Goal: Task Accomplishment & Management: Manage account settings

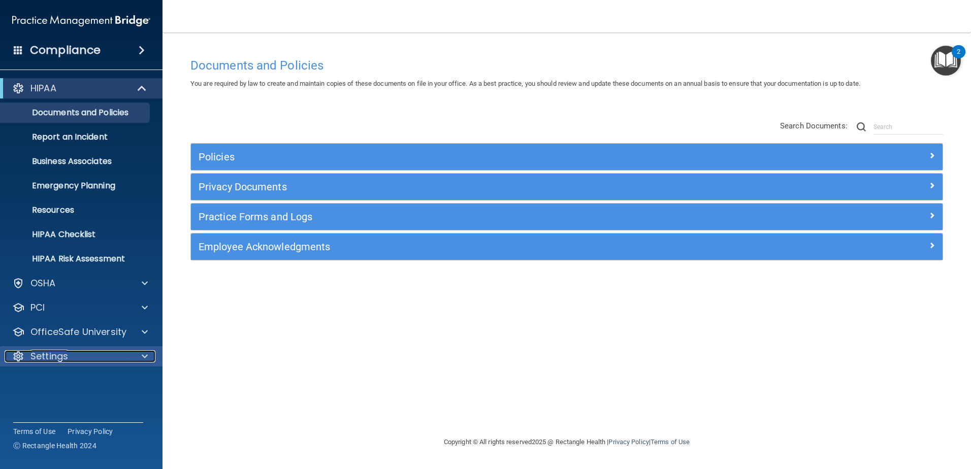
click at [117, 357] on div "Settings" at bounding box center [68, 357] width 126 height 12
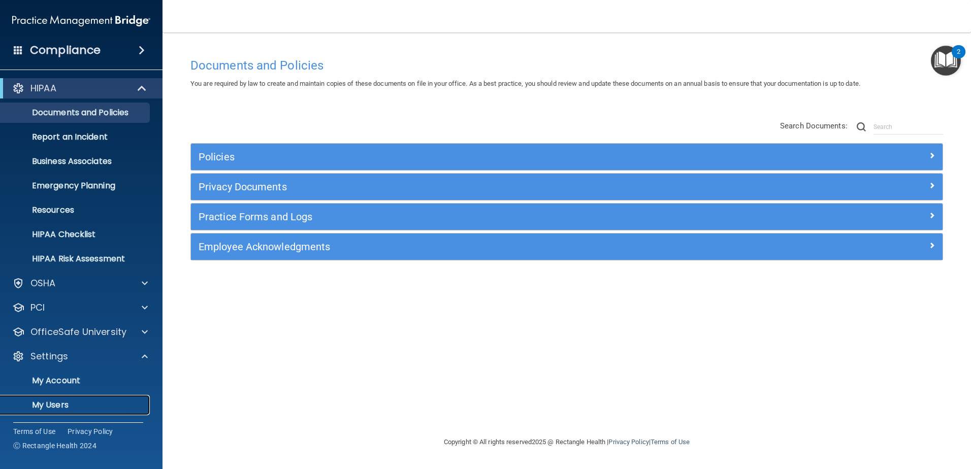
click at [108, 407] on p "My Users" at bounding box center [76, 405] width 139 height 10
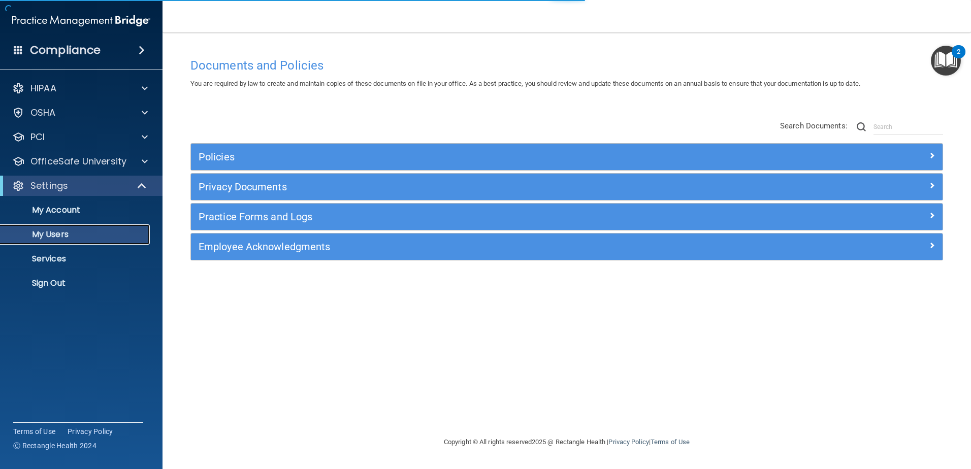
select select "20"
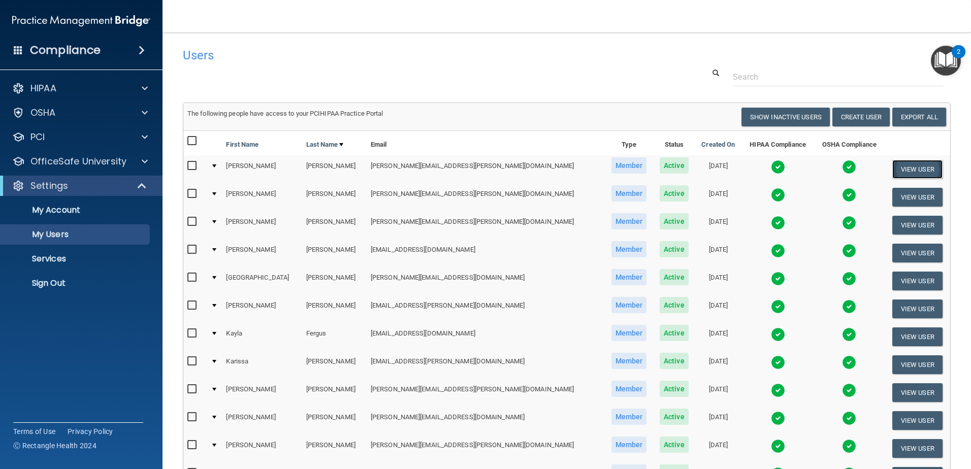
click at [913, 166] on button "View User" at bounding box center [918, 169] width 50 height 19
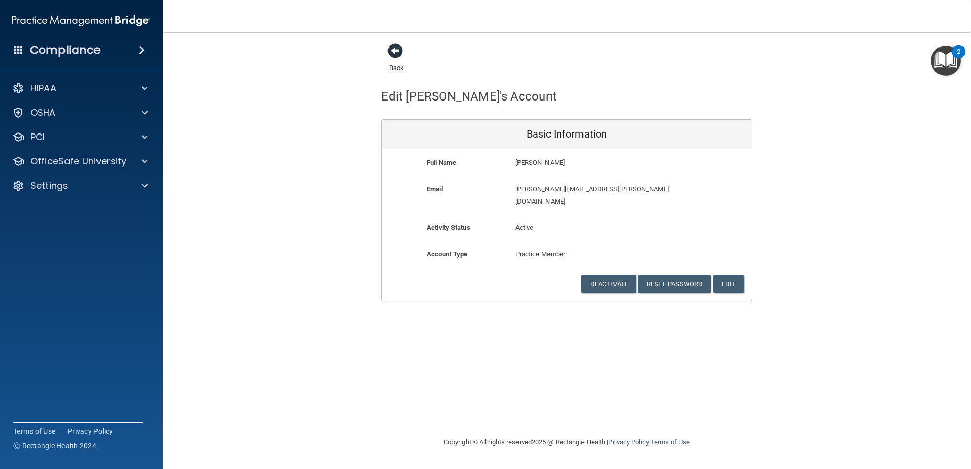
click at [396, 52] on span at bounding box center [395, 50] width 15 height 15
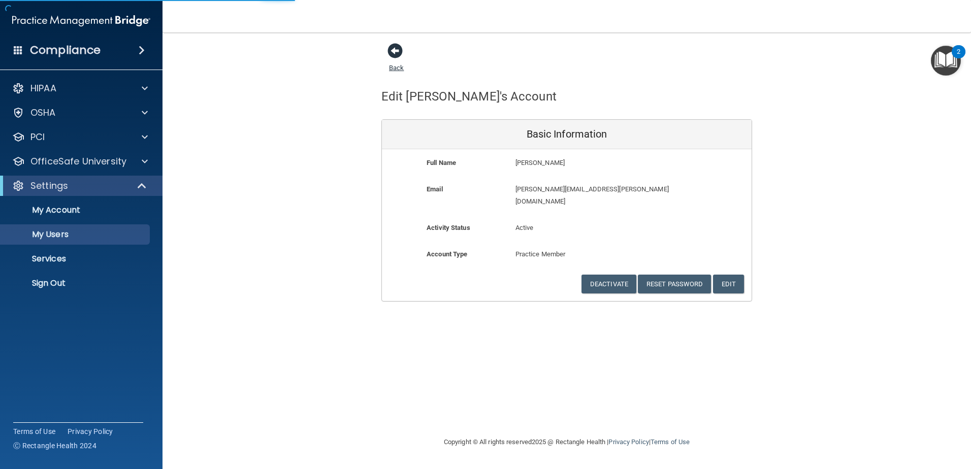
select select "20"
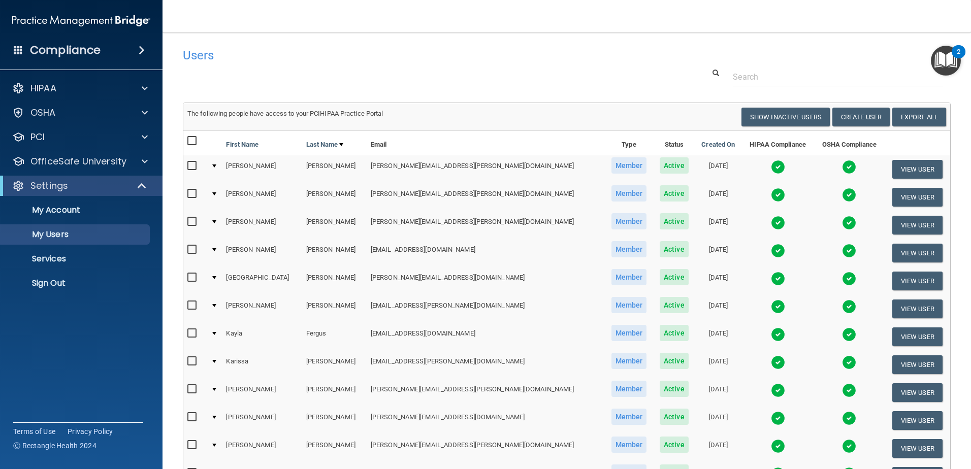
click at [192, 138] on input "checkbox" at bounding box center [193, 141] width 12 height 8
checkbox input "true"
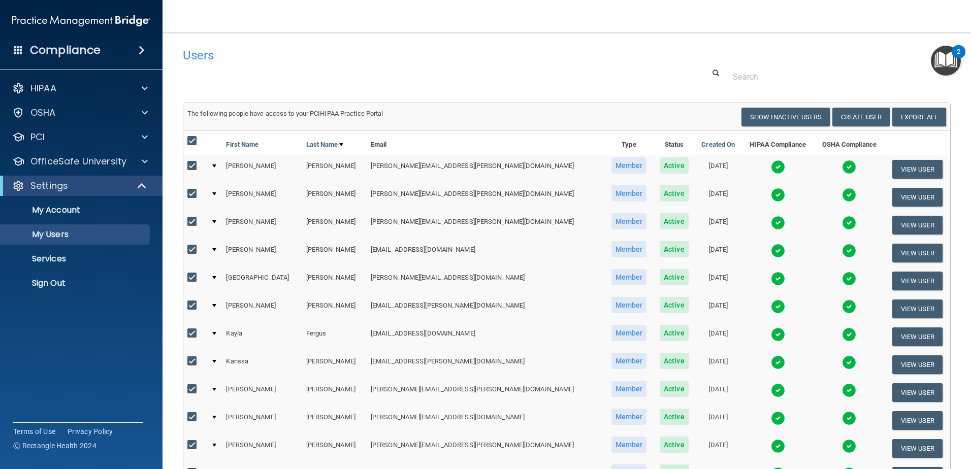
checkbox input "true"
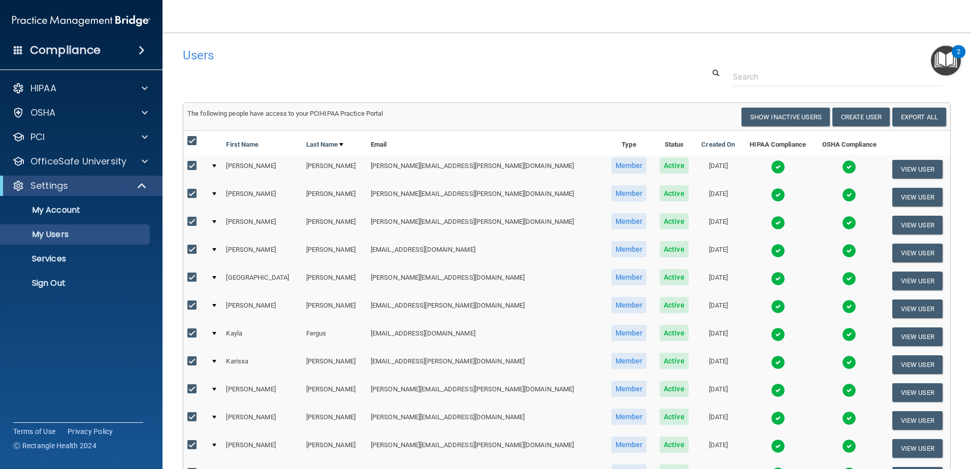
checkbox input "true"
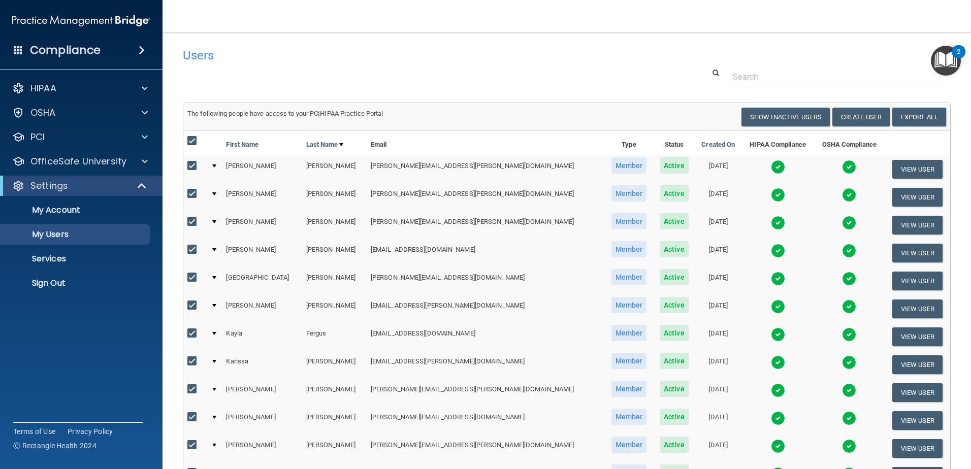
checkbox input "true"
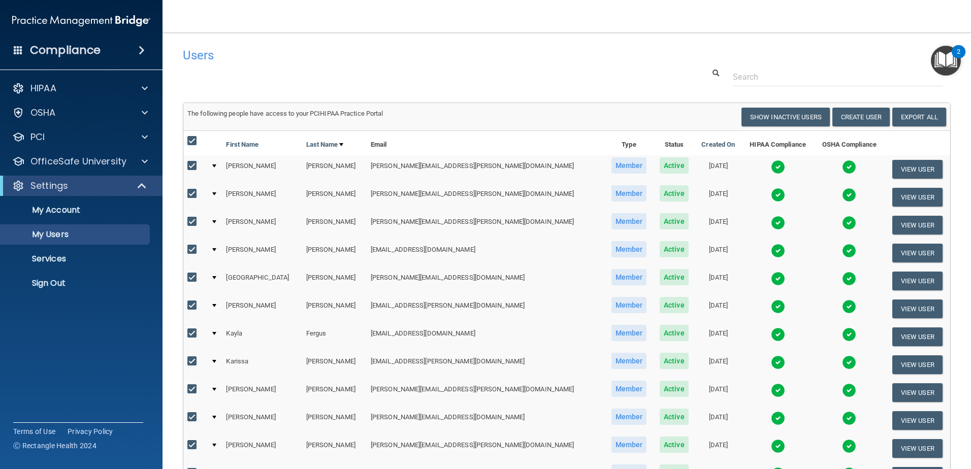
checkbox input "true"
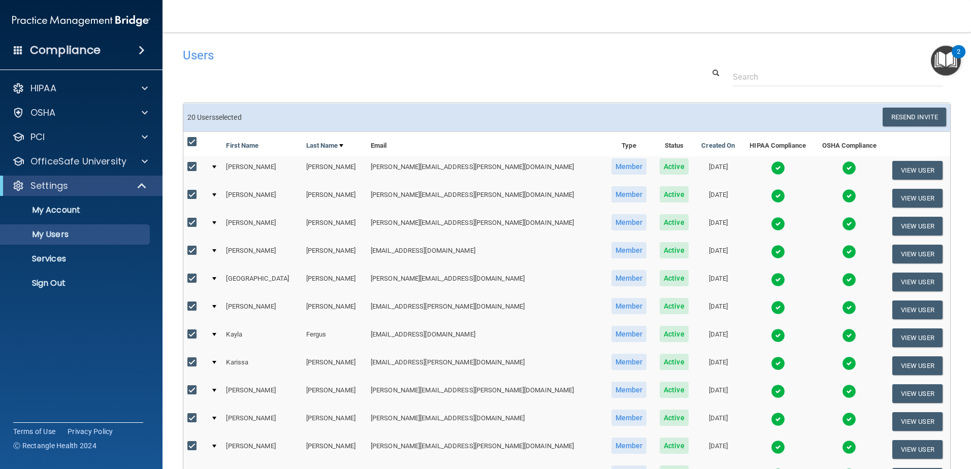
click at [216, 168] on div at bounding box center [214, 167] width 4 height 3
click at [216, 166] on div at bounding box center [214, 167] width 4 height 3
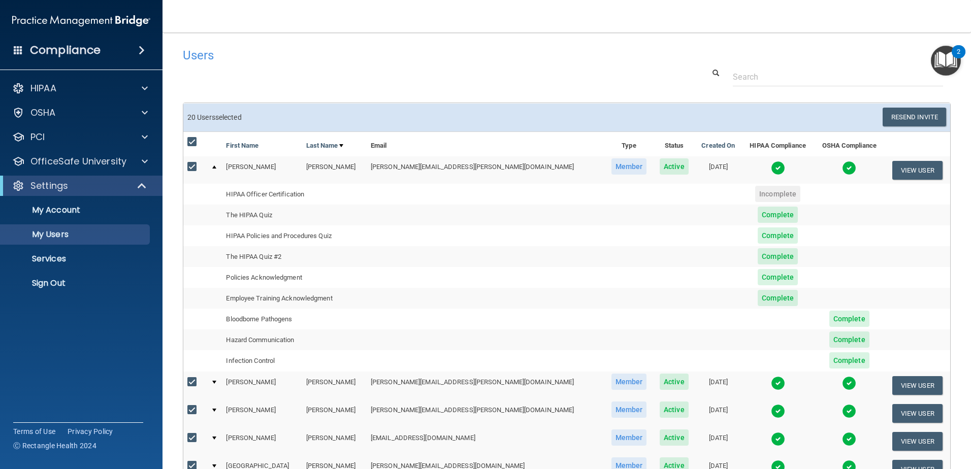
click at [216, 166] on div at bounding box center [214, 167] width 4 height 3
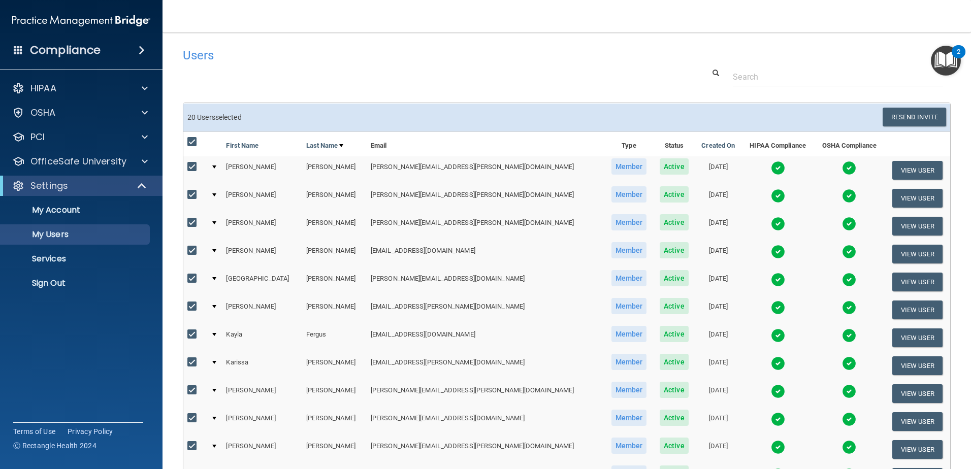
click at [943, 58] on img "Open Resource Center, 2 new notifications" at bounding box center [946, 61] width 30 height 30
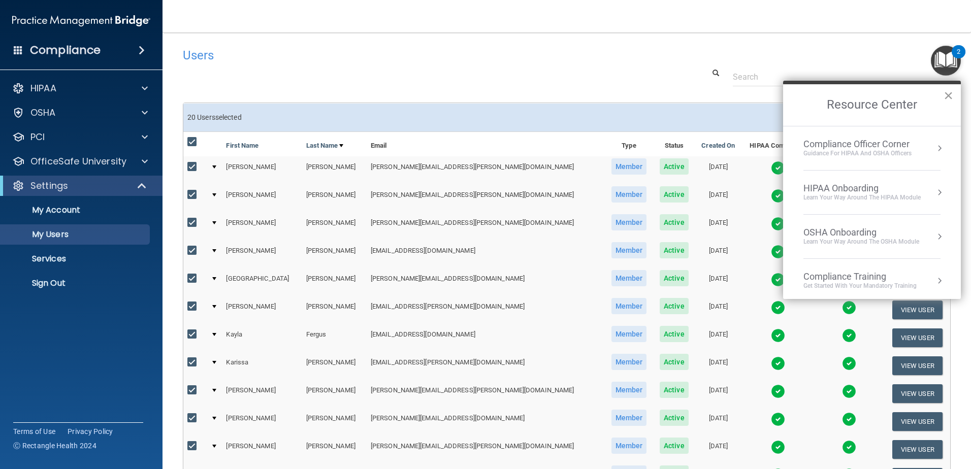
click at [947, 97] on button "×" at bounding box center [949, 95] width 10 height 16
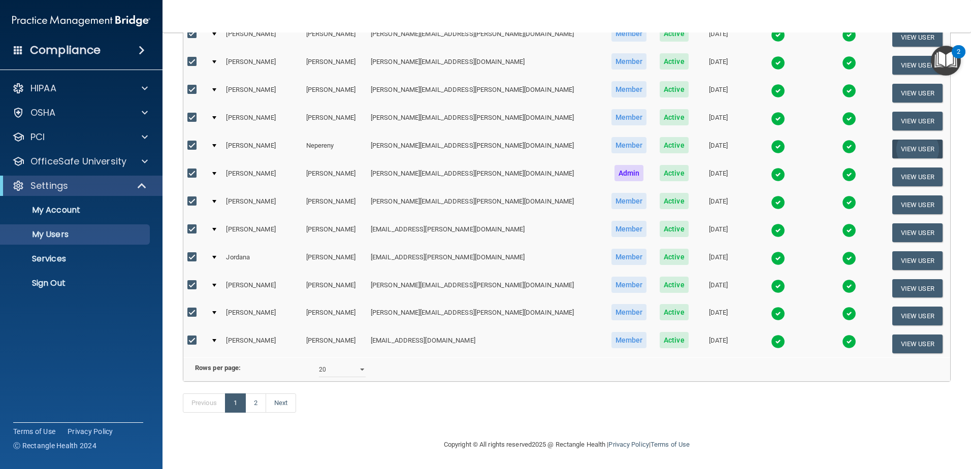
scroll to position [372, 0]
click at [147, 135] on span at bounding box center [145, 137] width 6 height 12
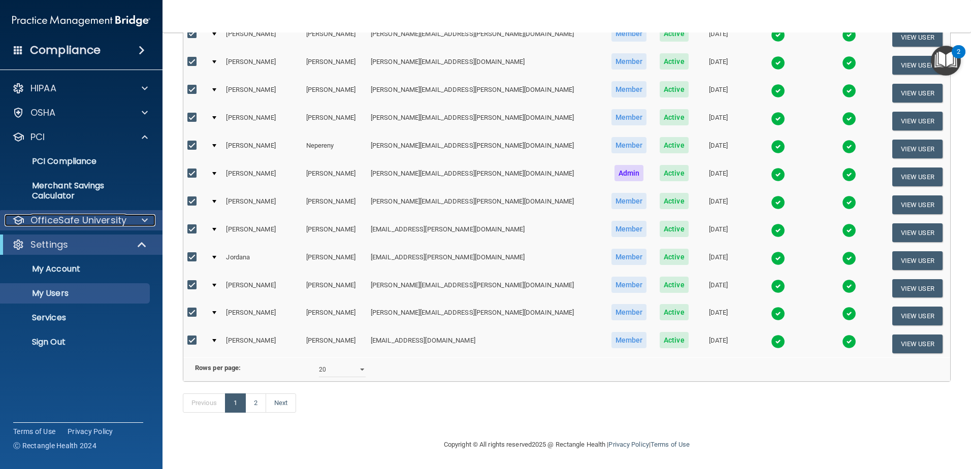
click at [150, 219] on div at bounding box center [143, 220] width 25 height 12
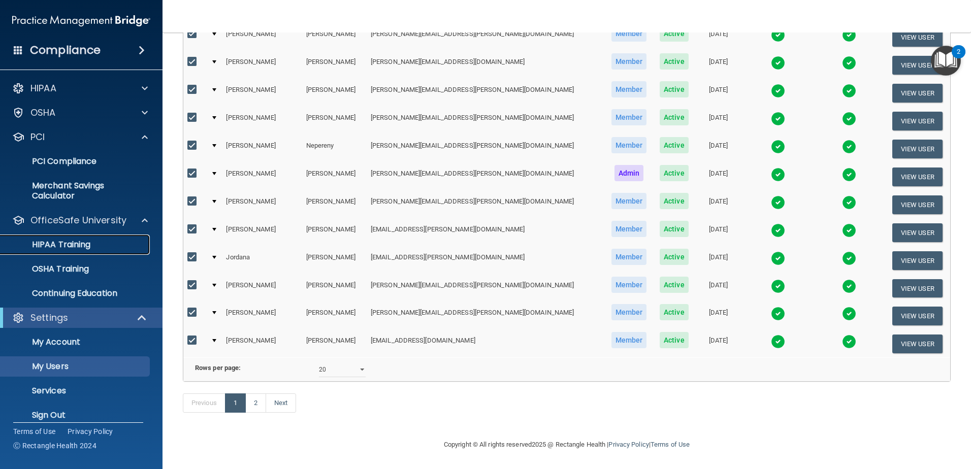
click at [82, 244] on p "HIPAA Training" at bounding box center [49, 245] width 84 height 10
